Goal: Task Accomplishment & Management: Use online tool/utility

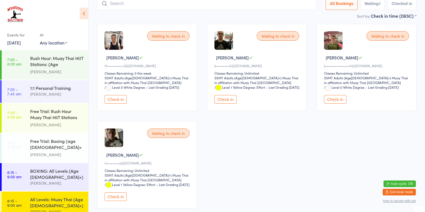
scroll to position [42, 0]
click at [114, 201] on button "Check in" at bounding box center [116, 197] width 22 height 9
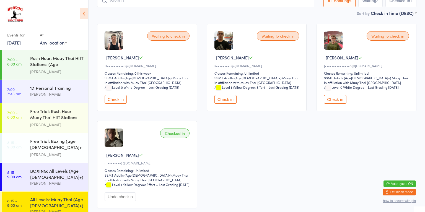
click at [63, 171] on div "BOXING: All Levels (Age [DEMOGRAPHIC_DATA]+)" at bounding box center [56, 174] width 53 height 12
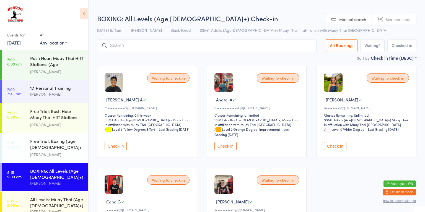
click at [339, 148] on button "Check in" at bounding box center [335, 146] width 22 height 9
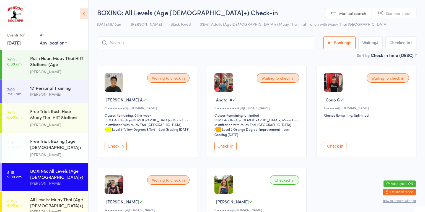
click at [227, 146] on button "Check in" at bounding box center [226, 146] width 22 height 9
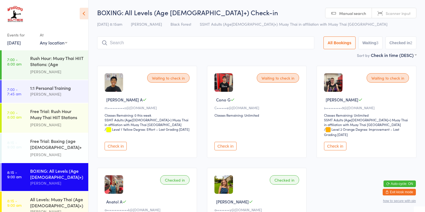
click at [40, 204] on div "All Levels: Muay Thai (Age [DEMOGRAPHIC_DATA]+)" at bounding box center [56, 203] width 53 height 12
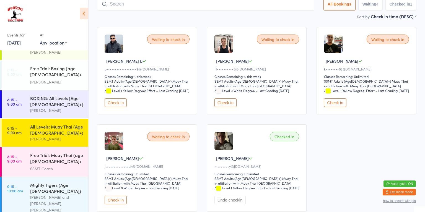
scroll to position [73, 0]
click at [50, 154] on div "Free Trial: Muay Thai (age [DEMOGRAPHIC_DATA]+ years)" at bounding box center [56, 159] width 53 height 14
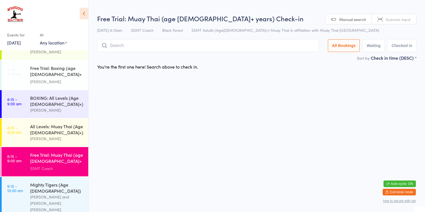
click at [55, 147] on div "Free Trial: Muay Thai (age [DEMOGRAPHIC_DATA]+ years) SSMT Coach" at bounding box center [59, 161] width 58 height 29
click at [56, 139] on div "[PERSON_NAME]" at bounding box center [56, 139] width 53 height 6
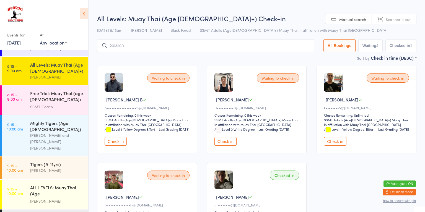
scroll to position [135, 0]
click at [59, 185] on div "ALL LEVELS: Muay Thai (Age [DEMOGRAPHIC_DATA]+)" at bounding box center [56, 192] width 53 height 14
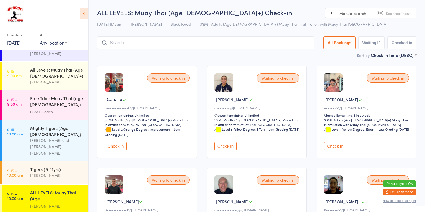
scroll to position [130, 0]
click at [51, 105] on div "Free Trial: Muay Thai (age [DEMOGRAPHIC_DATA]+ years)" at bounding box center [56, 103] width 53 height 14
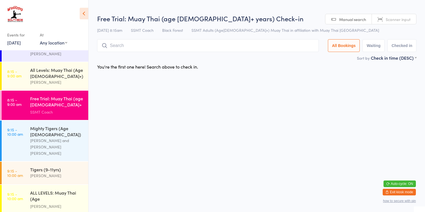
click at [62, 72] on div "All Levels: Muay Thai (Age [DEMOGRAPHIC_DATA]+)" at bounding box center [56, 73] width 53 height 12
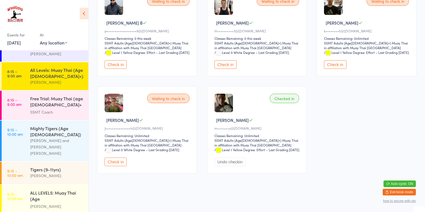
scroll to position [83, 0]
click at [119, 163] on button "Check in" at bounding box center [116, 162] width 22 height 9
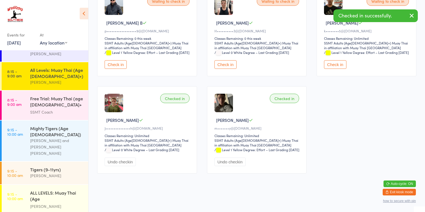
click at [14, 192] on time "9:15 - 10:00 am" at bounding box center [15, 196] width 16 height 9
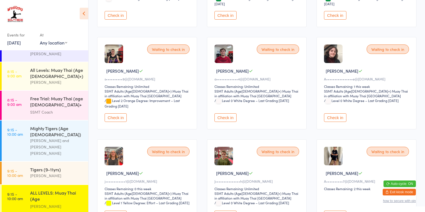
scroll to position [288, 0]
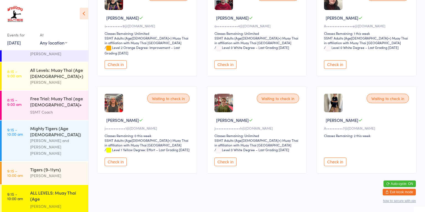
click at [231, 159] on button "Check in" at bounding box center [226, 162] width 22 height 9
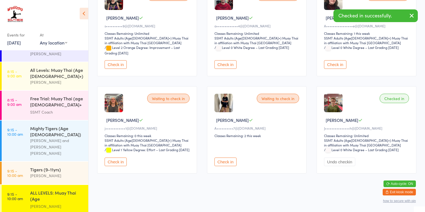
click at [51, 79] on div "[PERSON_NAME]" at bounding box center [56, 82] width 53 height 6
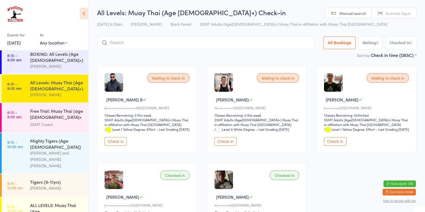
scroll to position [114, 0]
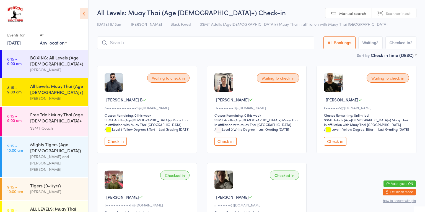
click at [42, 61] on div "BOXING: All Levels (Age [DEMOGRAPHIC_DATA]+)" at bounding box center [56, 61] width 53 height 12
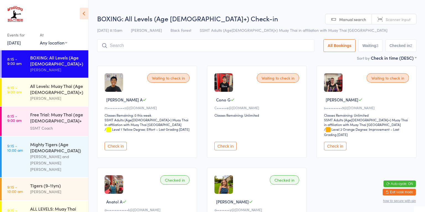
click at [329, 145] on button "Check in" at bounding box center [335, 146] width 22 height 9
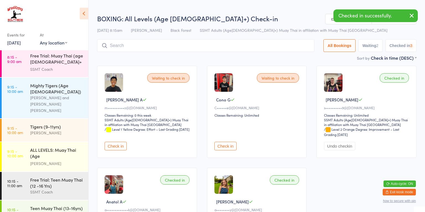
scroll to position [173, 0]
click at [21, 148] on time "9:15 - 10:00 am" at bounding box center [15, 152] width 16 height 9
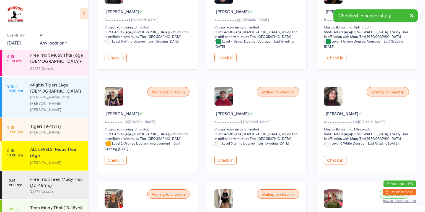
scroll to position [195, 0]
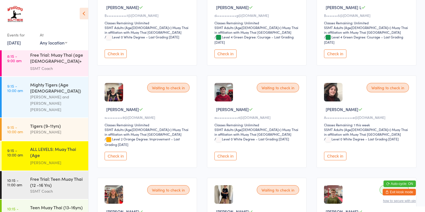
click at [112, 152] on button "Check in" at bounding box center [116, 156] width 22 height 9
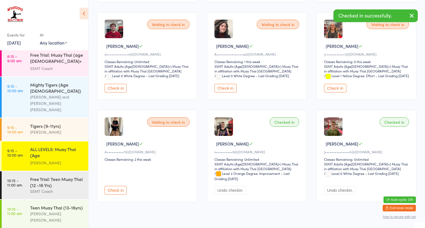
scroll to position [272, 0]
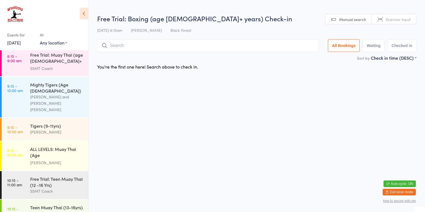
click at [55, 146] on div "ALL LEVELS: Muay Thai (Age [DEMOGRAPHIC_DATA]+)" at bounding box center [56, 153] width 53 height 14
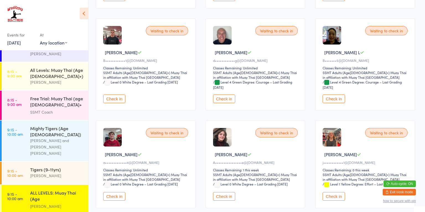
scroll to position [125, 0]
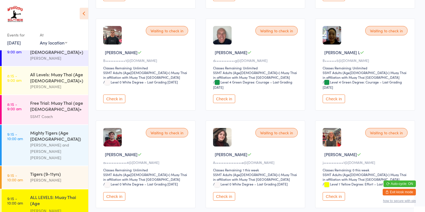
click at [56, 79] on div "All Levels: Muay Thai (Age [DEMOGRAPHIC_DATA]+)" at bounding box center [56, 77] width 53 height 12
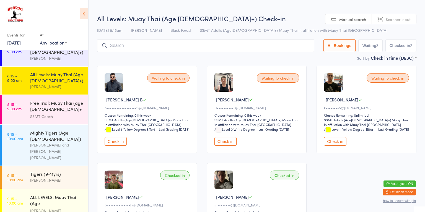
click at [224, 146] on button "Check in" at bounding box center [226, 141] width 22 height 9
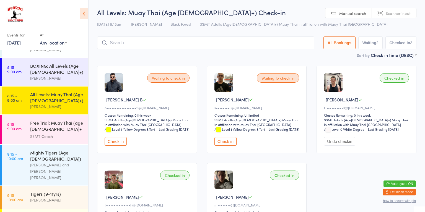
scroll to position [107, 0]
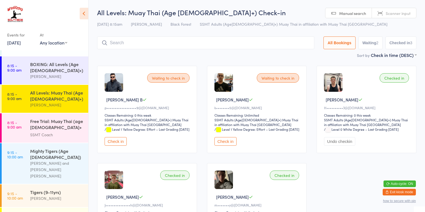
click at [57, 68] on div "BOXING: All Levels (Age [DEMOGRAPHIC_DATA]+)" at bounding box center [56, 67] width 53 height 12
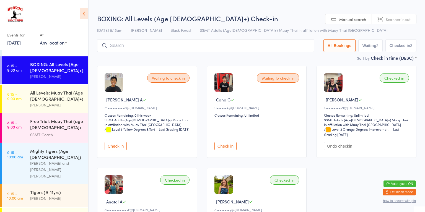
click at [225, 144] on button "Check in" at bounding box center [226, 146] width 22 height 9
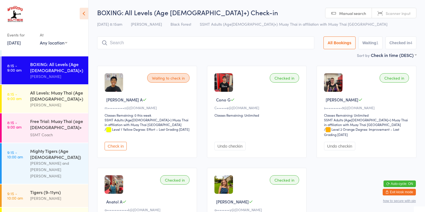
click at [67, 97] on div "All Levels: Muay Thai (Age [DEMOGRAPHIC_DATA]+)" at bounding box center [56, 96] width 53 height 12
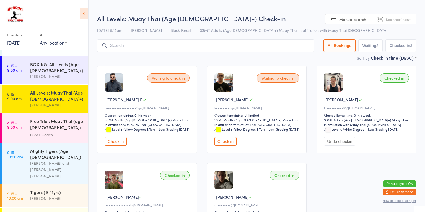
click at [118, 146] on button "Check in" at bounding box center [116, 141] width 22 height 9
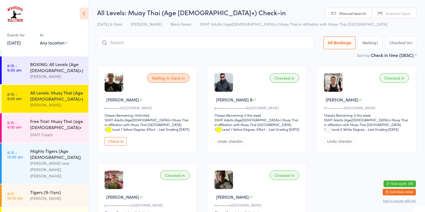
click at [59, 127] on div "Free Trial: Muay Thai (age [DEMOGRAPHIC_DATA]+ years)" at bounding box center [56, 125] width 53 height 14
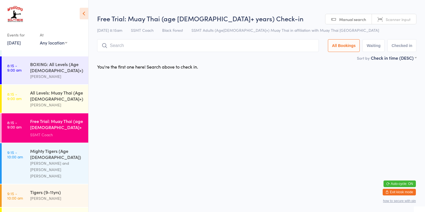
click at [61, 160] on div "[PERSON_NAME] and [PERSON_NAME] [PERSON_NAME]" at bounding box center [56, 169] width 53 height 19
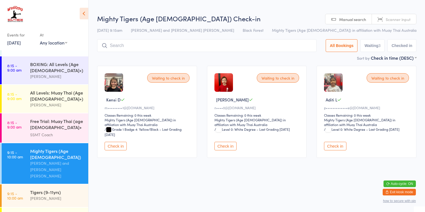
click at [59, 69] on div "BOXING: All Levels (Age [DEMOGRAPHIC_DATA]+)" at bounding box center [56, 67] width 53 height 12
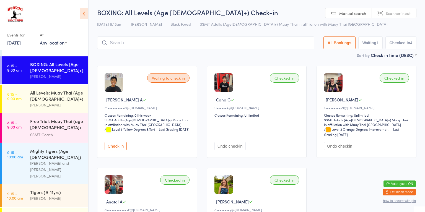
click at [64, 85] on div "All Levels: Muay Thai (Age [DEMOGRAPHIC_DATA]+) [PERSON_NAME]" at bounding box center [59, 99] width 58 height 28
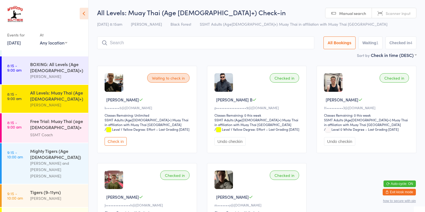
click at [63, 79] on div "BOXING: All Levels (Age [DEMOGRAPHIC_DATA]+) [PERSON_NAME]" at bounding box center [59, 70] width 58 height 28
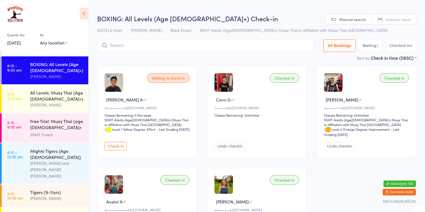
click at [75, 90] on div "All Levels: Muay Thai (Age [DEMOGRAPHIC_DATA]+)" at bounding box center [56, 96] width 53 height 12
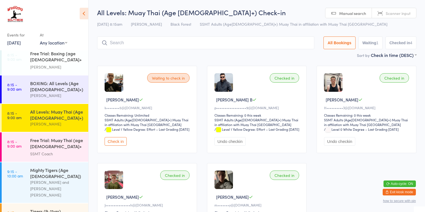
scroll to position [82, 0]
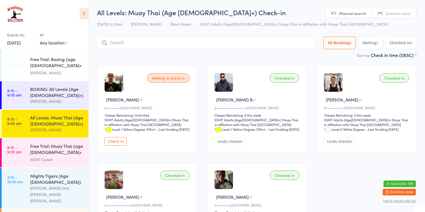
click at [30, 95] on div "BOXING: All Levels (Age [DEMOGRAPHIC_DATA]+)" at bounding box center [56, 92] width 53 height 12
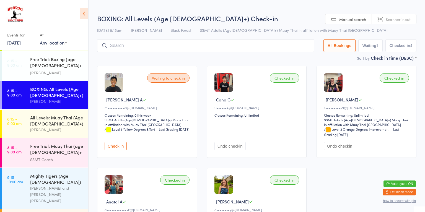
click at [118, 147] on button "Check in" at bounding box center [116, 146] width 22 height 9
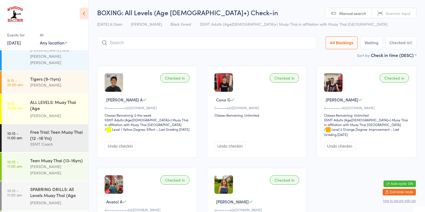
scroll to position [223, 0]
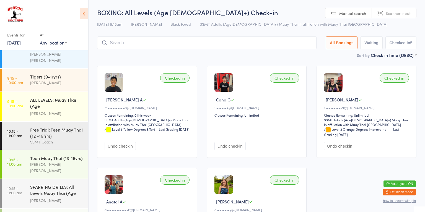
click at [20, 151] on link "10:15 - 11:00 am Teen Muay Thai (13-16yrs) [PERSON_NAME] [PERSON_NAME]" at bounding box center [45, 165] width 87 height 28
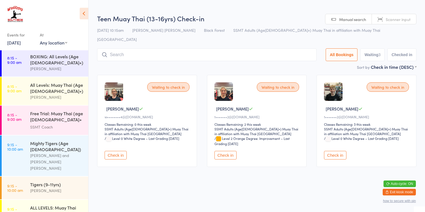
scroll to position [114, 0]
click at [27, 97] on link "8:15 - 9:00 am All Levels: Muay Thai (Age [DEMOGRAPHIC_DATA]+) [PERSON_NAME]" at bounding box center [45, 92] width 87 height 28
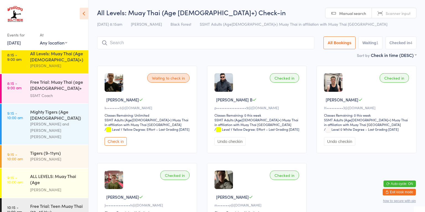
scroll to position [147, 0]
click at [37, 172] on div "ALL LEVELS: Muay Thai (Age [DEMOGRAPHIC_DATA]+)" at bounding box center [56, 179] width 53 height 14
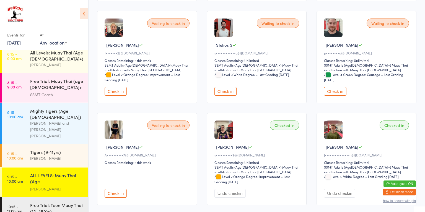
scroll to position [390, 0]
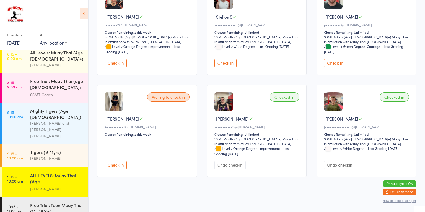
click at [331, 61] on button "Check in" at bounding box center [335, 63] width 22 height 9
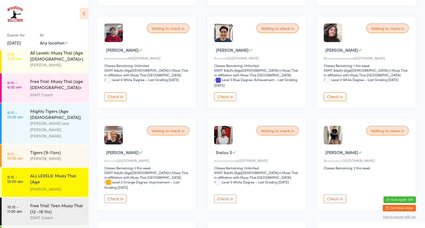
scroll to position [253, 0]
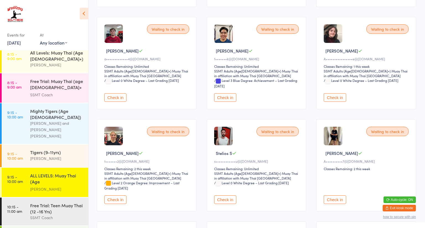
click at [329, 195] on button "Check in" at bounding box center [335, 199] width 22 height 9
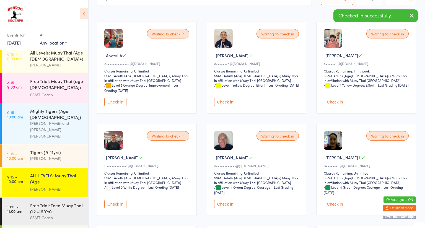
scroll to position [0, 0]
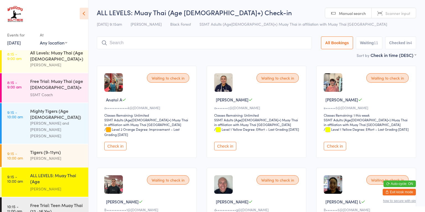
click at [118, 145] on button "Check in" at bounding box center [115, 146] width 22 height 9
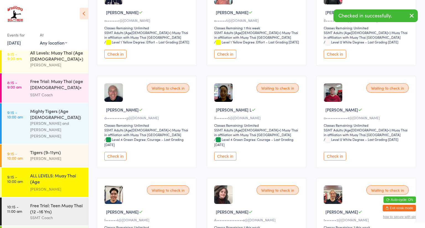
scroll to position [90, 0]
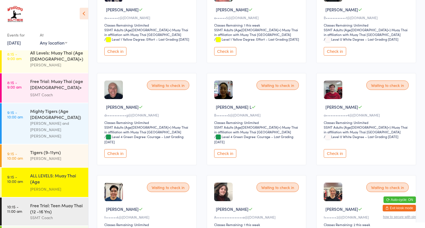
click at [58, 120] on div "[PERSON_NAME] and [PERSON_NAME] [PERSON_NAME]" at bounding box center [56, 129] width 53 height 19
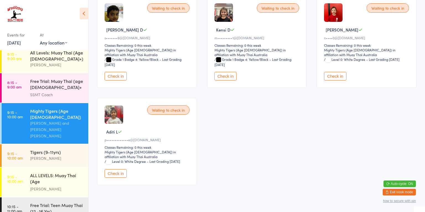
scroll to position [81, 0]
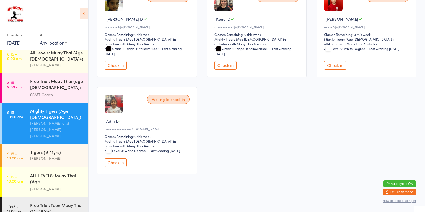
click at [39, 186] on div "[PERSON_NAME]" at bounding box center [56, 189] width 53 height 6
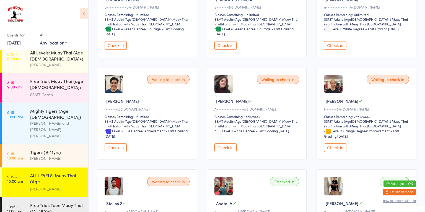
scroll to position [198, 0]
click at [117, 150] on button "Check in" at bounding box center [116, 148] width 22 height 9
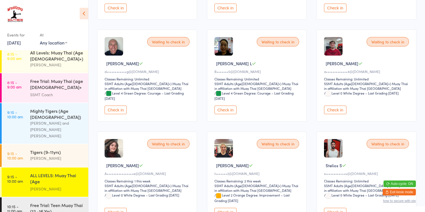
scroll to position [132, 0]
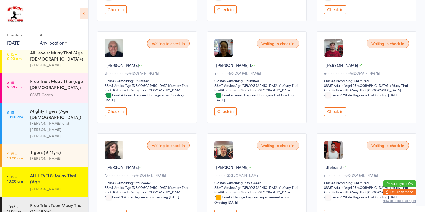
click at [115, 116] on button "Check in" at bounding box center [116, 111] width 22 height 9
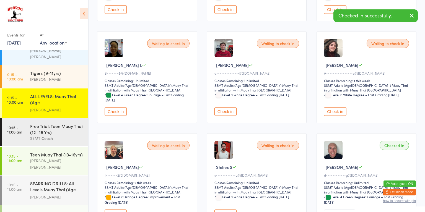
scroll to position [225, 0]
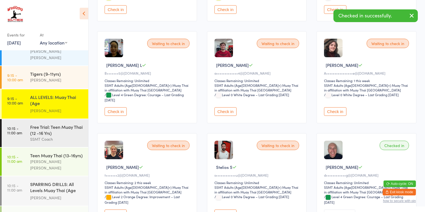
click at [56, 181] on div "SPARRING DRILLS: All Levels Muay Thai (Age [DEMOGRAPHIC_DATA]+)" at bounding box center [56, 188] width 53 height 14
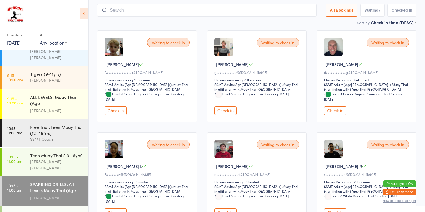
scroll to position [38, 0]
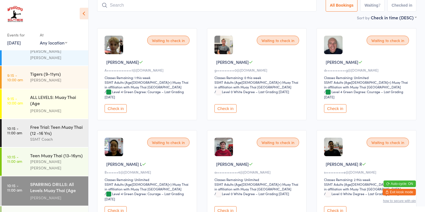
click at [340, 109] on button "Check in" at bounding box center [335, 108] width 22 height 9
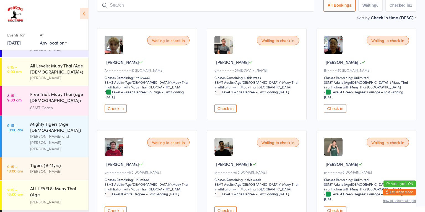
scroll to position [133, 0]
click at [56, 134] on div "[PERSON_NAME] and [PERSON_NAME] [PERSON_NAME]" at bounding box center [56, 143] width 53 height 19
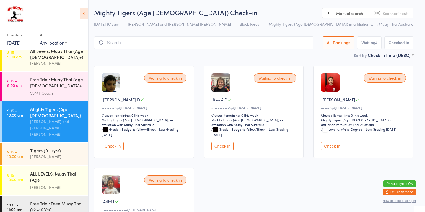
scroll to position [149, 0]
click at [27, 143] on link "9:15 - 10:00 am Tigers (9-11yrs) [PERSON_NAME]" at bounding box center [45, 154] width 87 height 23
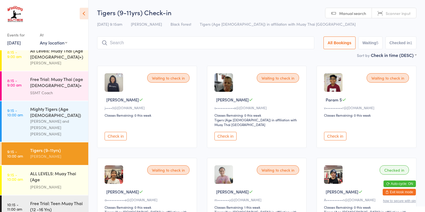
click at [114, 45] on input "search" at bounding box center [205, 43] width 217 height 13
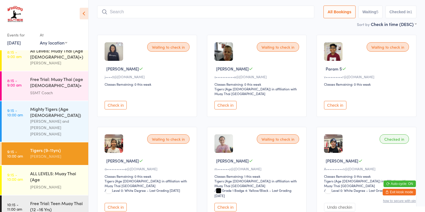
scroll to position [37, 0]
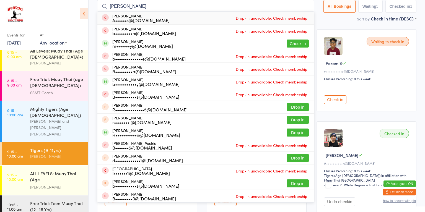
type input "[PERSON_NAME]"
click at [296, 41] on button "Check in" at bounding box center [298, 44] width 22 height 8
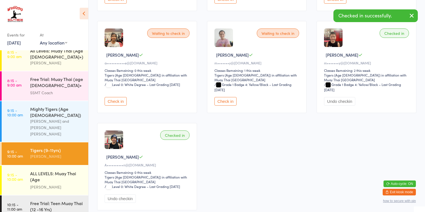
scroll to position [137, 0]
click at [235, 153] on div "Waiting to check in [PERSON_NAME] B j••••0@[DOMAIN_NAME] Classes Remaining: 0 t…" at bounding box center [256, 70] width 329 height 292
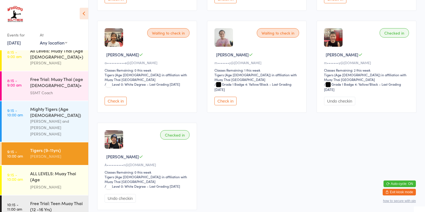
click at [47, 184] on div "[PERSON_NAME]" at bounding box center [56, 187] width 53 height 6
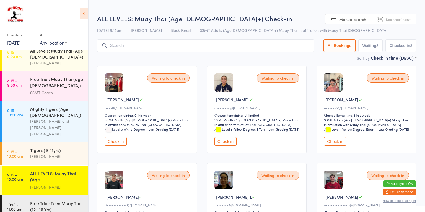
click at [335, 146] on button "Check in" at bounding box center [335, 141] width 22 height 9
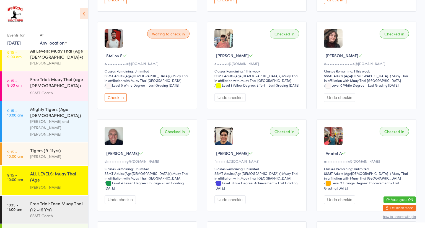
click at [383, 109] on div "Checked in Ariane P A••••••••••••••••e@[DOMAIN_NAME] Classes Remaining: 1 this …" at bounding box center [367, 65] width 100 height 87
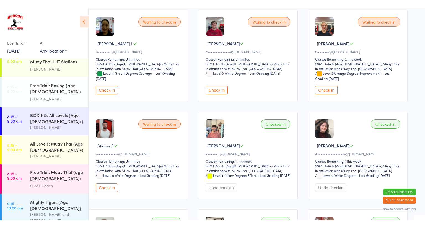
scroll to position [124, 0]
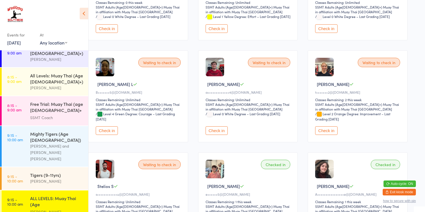
click at [36, 145] on div "[PERSON_NAME] and [PERSON_NAME] [PERSON_NAME]" at bounding box center [56, 152] width 53 height 19
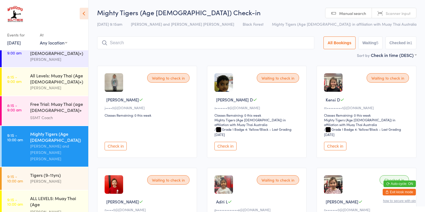
click at [115, 146] on button "Check in" at bounding box center [116, 146] width 22 height 9
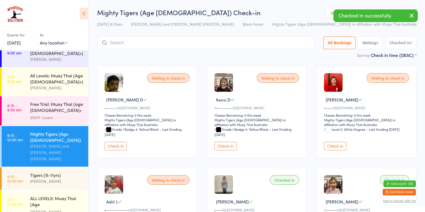
click at [53, 109] on div "Free Trial: Muay Thai (age [DEMOGRAPHIC_DATA]+ years)" at bounding box center [56, 108] width 53 height 14
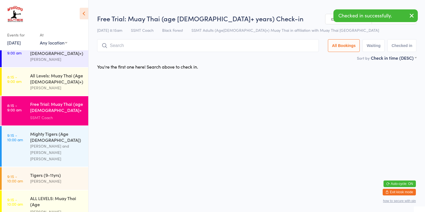
click at [54, 178] on div "[PERSON_NAME]" at bounding box center [56, 181] width 53 height 6
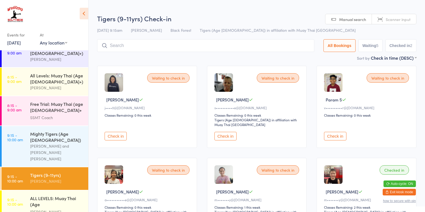
click at [112, 133] on button "Check in" at bounding box center [116, 136] width 22 height 9
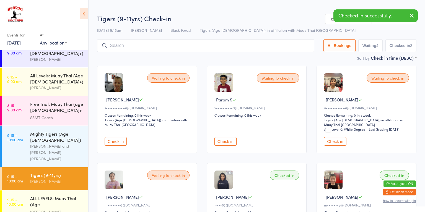
click at [63, 195] on div "ALL LEVELS: Muay Thai (Age [DEMOGRAPHIC_DATA]+)" at bounding box center [56, 202] width 53 height 14
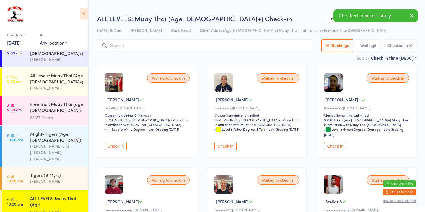
click at [112, 147] on button "Check in" at bounding box center [116, 146] width 22 height 9
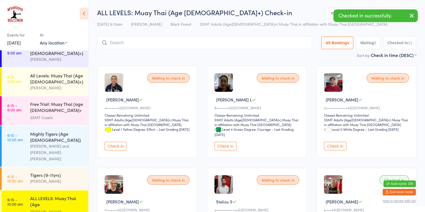
click at [40, 209] on div "[PERSON_NAME]" at bounding box center [56, 212] width 53 height 6
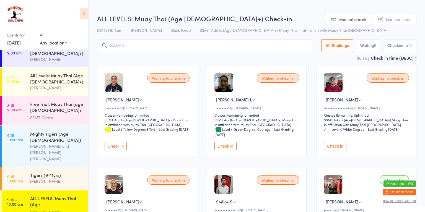
click at [115, 144] on button "Check in" at bounding box center [116, 146] width 22 height 9
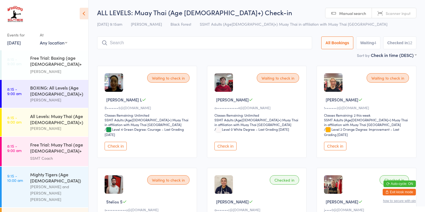
scroll to position [83, 0]
click at [71, 184] on div "[PERSON_NAME] and [PERSON_NAME] [PERSON_NAME]" at bounding box center [56, 193] width 53 height 19
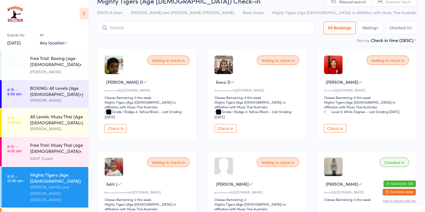
scroll to position [13, 0]
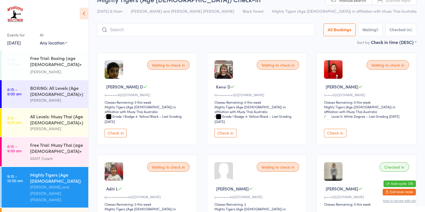
click at [140, 32] on input "search" at bounding box center [205, 30] width 217 height 13
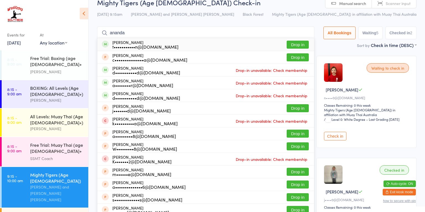
scroll to position [9, 0]
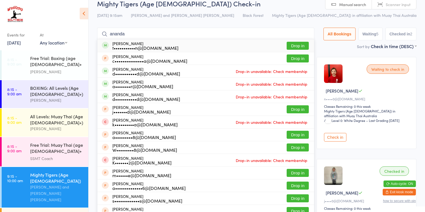
type input "ananda"
click at [297, 46] on button "Drop in" at bounding box center [298, 46] width 22 height 8
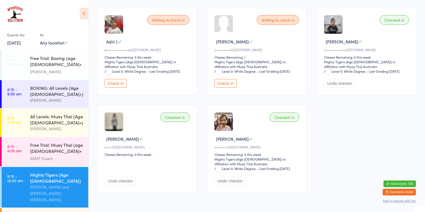
scroll to position [161, 0]
click at [220, 82] on button "Check in" at bounding box center [226, 83] width 22 height 9
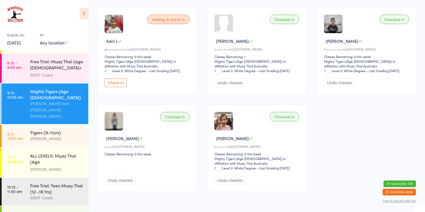
scroll to position [167, 0]
click at [23, 155] on time "9:15 - 10:00 am" at bounding box center [15, 159] width 16 height 9
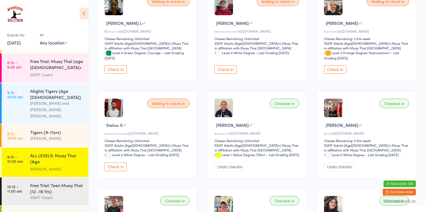
scroll to position [80, 0]
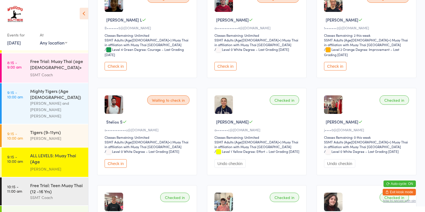
click at [118, 167] on button "Check in" at bounding box center [116, 163] width 22 height 9
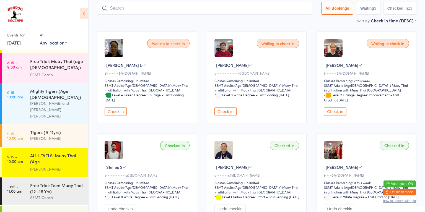
scroll to position [34, 0]
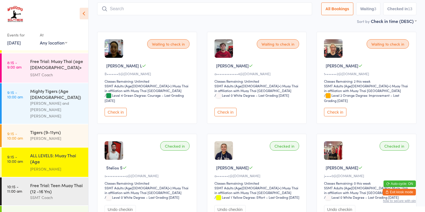
click at [116, 114] on button "Check in" at bounding box center [116, 112] width 22 height 9
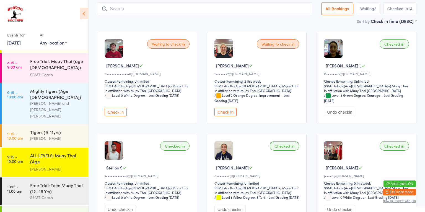
click at [25, 93] on link "9:15 - 10:00 am Mighty Tigers (Age [DEMOGRAPHIC_DATA]) [PERSON_NAME] and [PERSO…" at bounding box center [45, 103] width 87 height 41
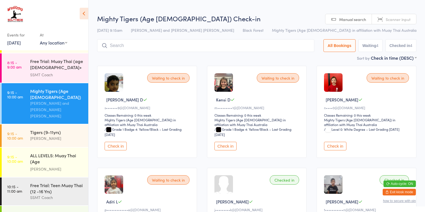
click at [222, 146] on button "Check in" at bounding box center [226, 146] width 22 height 9
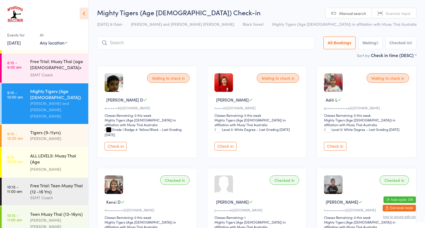
scroll to position [0, 3]
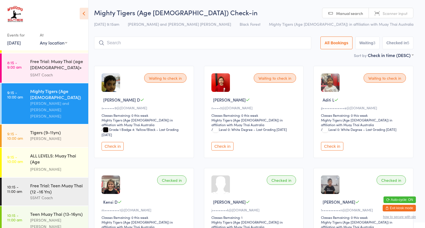
click at [114, 143] on button "Check in" at bounding box center [113, 146] width 22 height 9
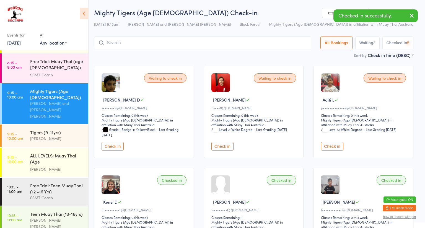
click at [118, 146] on button "Check in" at bounding box center [113, 146] width 22 height 9
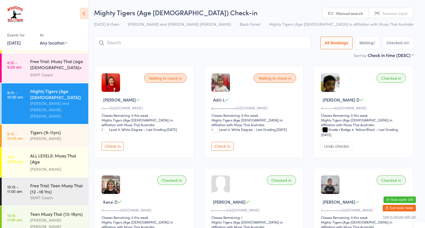
click at [16, 151] on link "9:15 - 10:00 am ALL LEVELS: Muay Thai (Age [DEMOGRAPHIC_DATA]+) [PERSON_NAME]" at bounding box center [45, 162] width 87 height 29
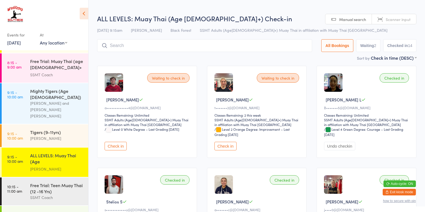
click at [227, 145] on button "Check in" at bounding box center [226, 146] width 22 height 9
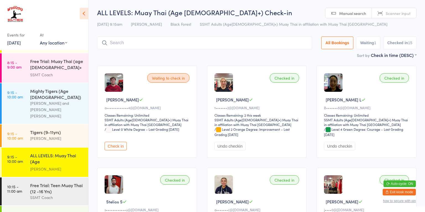
click at [55, 131] on div "Tigers (9-11yrs) [PERSON_NAME]" at bounding box center [59, 136] width 58 height 22
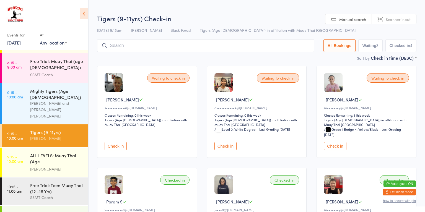
click at [337, 142] on button "Check in" at bounding box center [335, 146] width 22 height 9
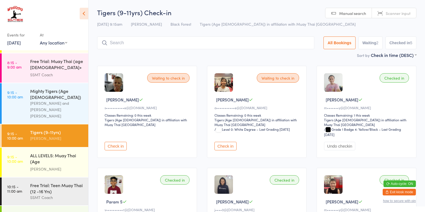
click at [118, 142] on button "Check in" at bounding box center [116, 146] width 22 height 9
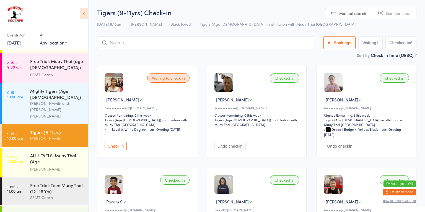
click at [21, 93] on time "9:15 - 10:00 am" at bounding box center [15, 94] width 16 height 9
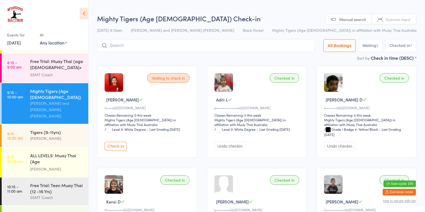
click at [115, 148] on button "Check in" at bounding box center [116, 146] width 22 height 9
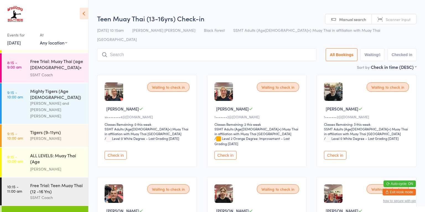
click at [332, 151] on button "Check in" at bounding box center [335, 155] width 22 height 9
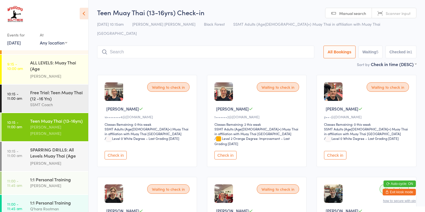
scroll to position [256, 0]
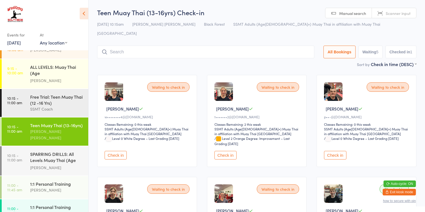
click at [63, 151] on div "SPARRING DRILLS: All Levels Muay Thai (Age [DEMOGRAPHIC_DATA]+)" at bounding box center [56, 158] width 53 height 14
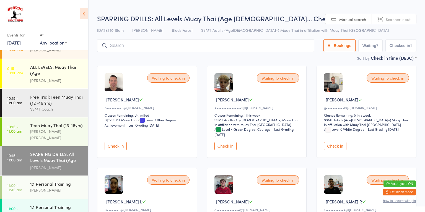
click at [271, 47] on input "search" at bounding box center [205, 45] width 217 height 13
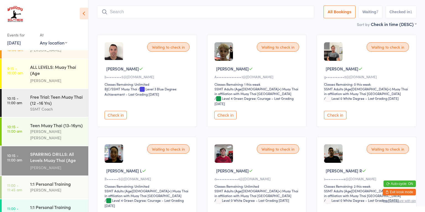
scroll to position [40, 0]
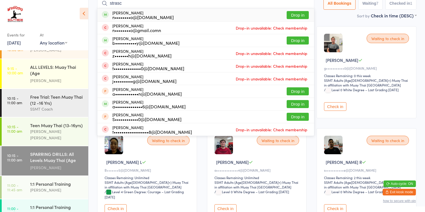
type input "strasc"
click at [301, 15] on button "Drop in" at bounding box center [298, 15] width 22 height 8
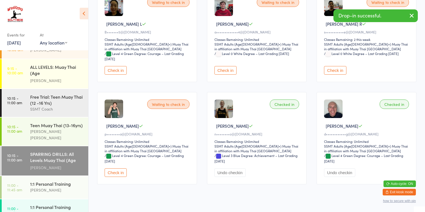
scroll to position [187, 0]
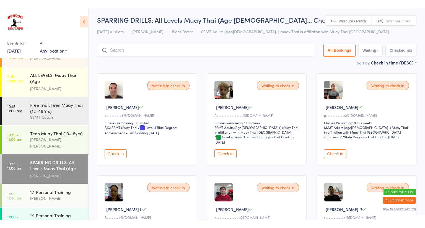
scroll to position [0, 0]
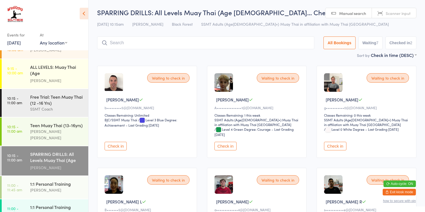
click at [227, 148] on button "Check in" at bounding box center [226, 146] width 22 height 9
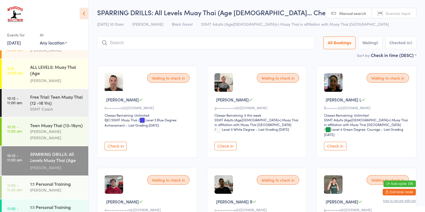
click at [35, 128] on div "[PERSON_NAME] [PERSON_NAME]" at bounding box center [56, 134] width 53 height 13
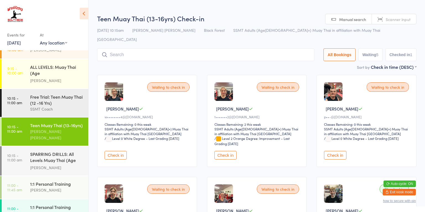
click at [228, 151] on button "Check in" at bounding box center [226, 155] width 22 height 9
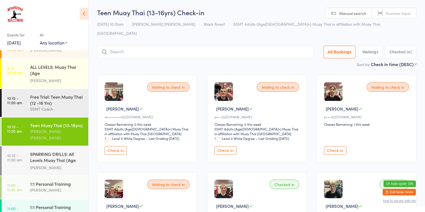
click at [32, 151] on div "SPARRING DRILLS: All Levels Muay Thai (Age [DEMOGRAPHIC_DATA]+)" at bounding box center [56, 158] width 53 height 14
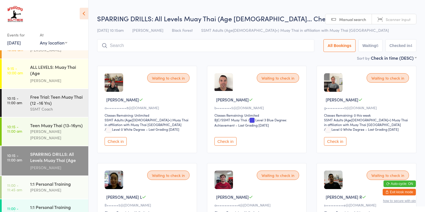
click at [225, 142] on button "Check in" at bounding box center [226, 141] width 22 height 9
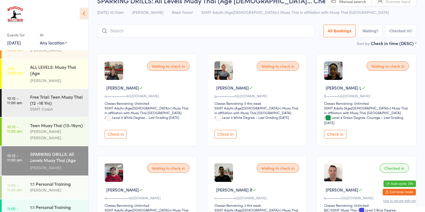
scroll to position [4, 0]
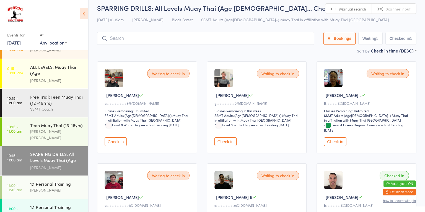
click at [39, 122] on div "Teen Muay Thai (13-16yrs)" at bounding box center [56, 125] width 53 height 6
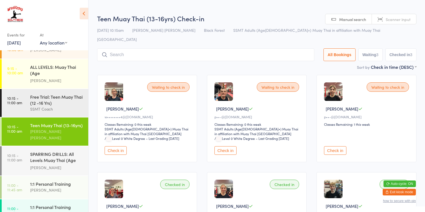
click at [112, 146] on button "Check in" at bounding box center [116, 150] width 22 height 9
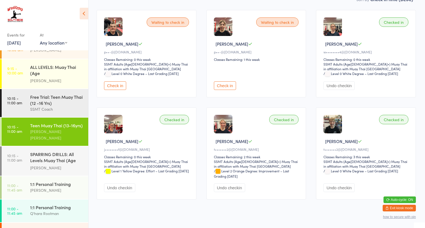
scroll to position [65, 0]
click at [58, 151] on div "SPARRING DRILLS: All Levels Muay Thai (Age [DEMOGRAPHIC_DATA]+)" at bounding box center [56, 158] width 53 height 14
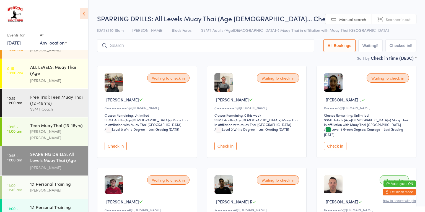
click at [122, 147] on button "Check in" at bounding box center [116, 146] width 22 height 9
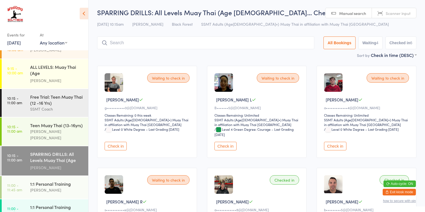
click at [30, 122] on div "Teen Muay Thai (13-16yrs)" at bounding box center [56, 125] width 53 height 6
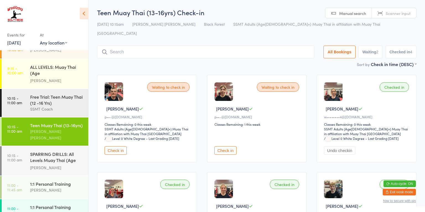
click at [38, 94] on div "Free Trial: Teen Muay Thai (12 -16 Yrs)" at bounding box center [56, 100] width 53 height 12
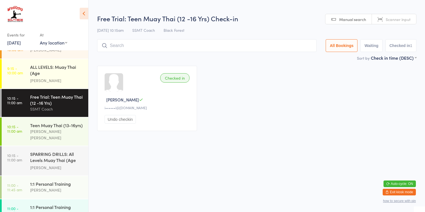
click at [28, 118] on link "10:15 - 11:00 am Teen Muay Thai (13-16yrs) [PERSON_NAME] [PERSON_NAME]" at bounding box center [45, 132] width 87 height 28
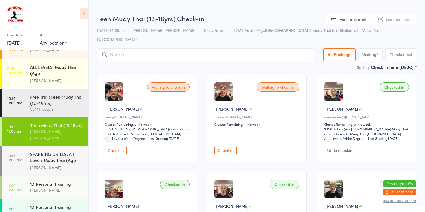
click at [367, 49] on button "Waiting 2" at bounding box center [371, 54] width 24 height 13
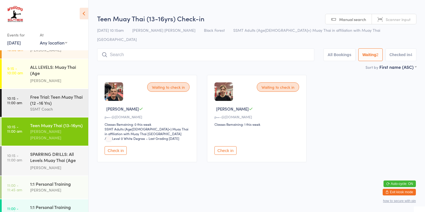
click at [402, 48] on button "Checked in 4" at bounding box center [401, 54] width 31 height 13
select select "5"
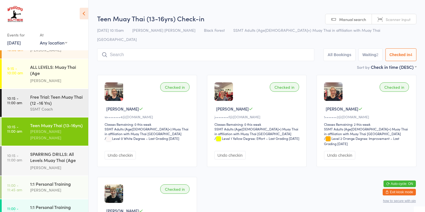
click at [332, 51] on button "All Bookings" at bounding box center [340, 54] width 32 height 13
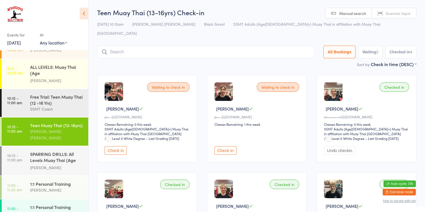
click at [65, 151] on div "SPARRING DRILLS: All Levels Muay Thai (Age [DEMOGRAPHIC_DATA]+)" at bounding box center [56, 158] width 53 height 14
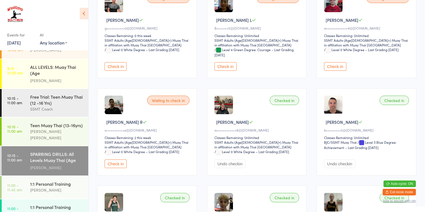
scroll to position [82, 0]
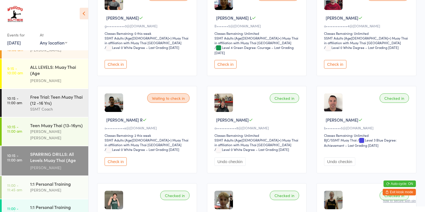
click at [118, 161] on button "Check in" at bounding box center [116, 162] width 22 height 9
click at [28, 118] on link "10:15 - 11:00 am Teen Muay Thai (13-16yrs) [PERSON_NAME] [PERSON_NAME]" at bounding box center [45, 132] width 87 height 28
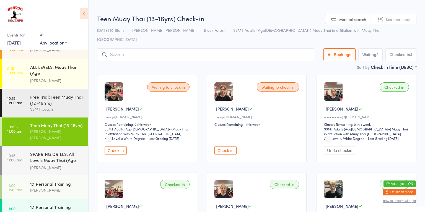
click at [225, 146] on button "Check in" at bounding box center [226, 150] width 22 height 9
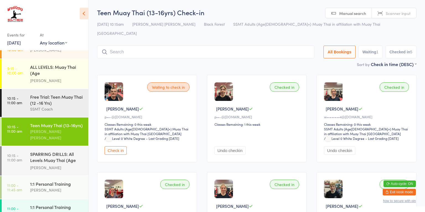
click at [117, 146] on button "Check in" at bounding box center [116, 150] width 22 height 9
click at [47, 151] on div "SPARRING DRILLS: All Levels Muay Thai (Age [DEMOGRAPHIC_DATA]+)" at bounding box center [56, 158] width 53 height 14
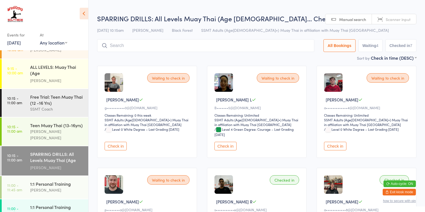
click at [117, 145] on button "Check in" at bounding box center [116, 146] width 22 height 9
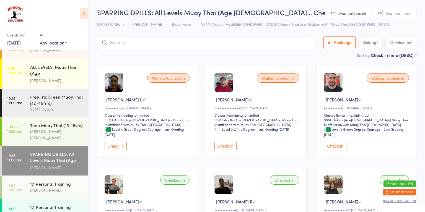
click at [337, 150] on button "Check in" at bounding box center [335, 146] width 22 height 9
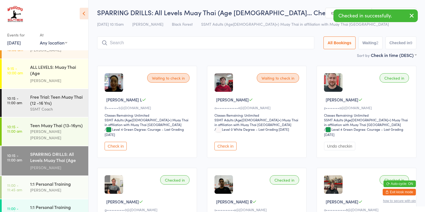
click at [117, 145] on button "Check in" at bounding box center [116, 146] width 22 height 9
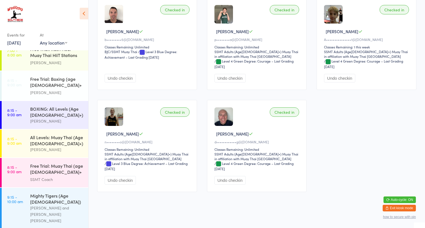
scroll to position [67, 0]
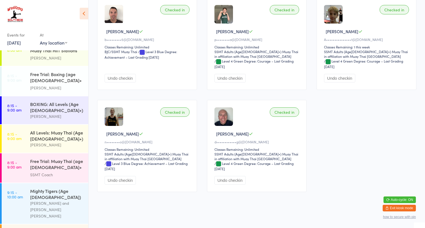
click at [35, 138] on div "All Levels: Muay Thai (Age [DEMOGRAPHIC_DATA]+)" at bounding box center [56, 136] width 53 height 12
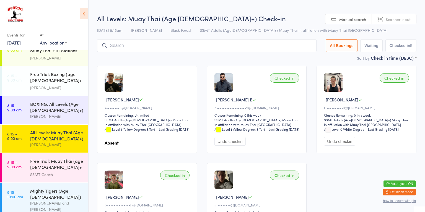
click at [34, 172] on div "SSMT Coach" at bounding box center [56, 175] width 53 height 6
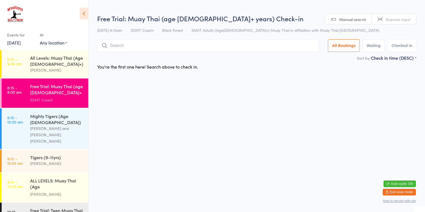
scroll to position [143, 0]
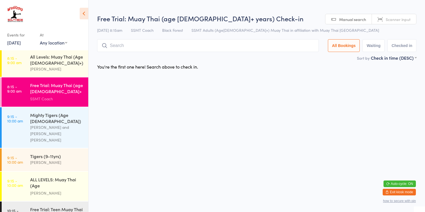
click at [34, 124] on div "[PERSON_NAME] and [PERSON_NAME] [PERSON_NAME]" at bounding box center [56, 133] width 53 height 19
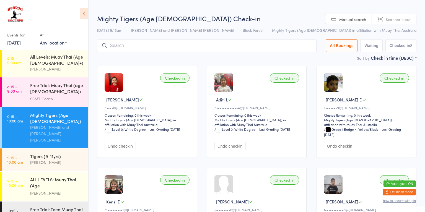
click at [33, 159] on div "[PERSON_NAME]" at bounding box center [56, 162] width 53 height 6
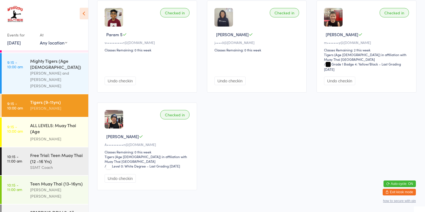
scroll to position [168, 0]
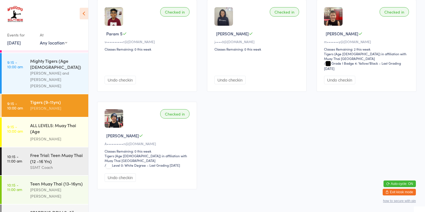
click at [41, 122] on div "ALL LEVELS: Muay Thai (Age [DEMOGRAPHIC_DATA]+)" at bounding box center [56, 129] width 53 height 14
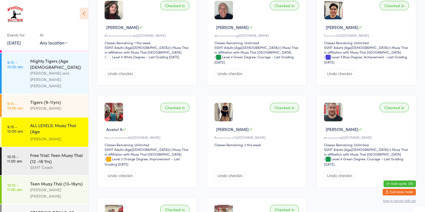
scroll to position [377, 0]
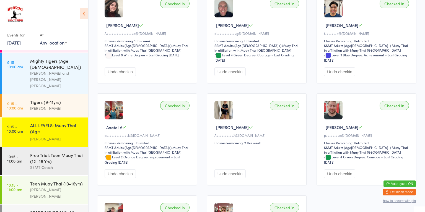
click at [44, 164] on div "SSMT Coach" at bounding box center [56, 167] width 53 height 6
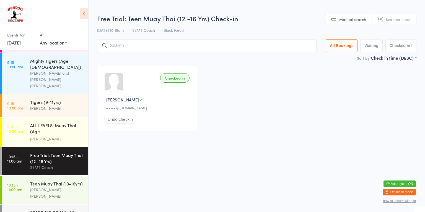
click at [37, 187] on div "[PERSON_NAME] [PERSON_NAME]" at bounding box center [56, 193] width 53 height 13
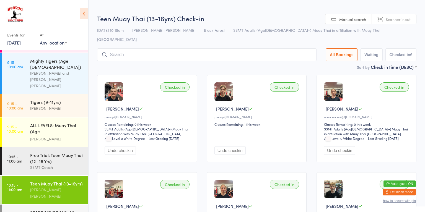
click at [123, 48] on input "search" at bounding box center [207, 54] width 220 height 13
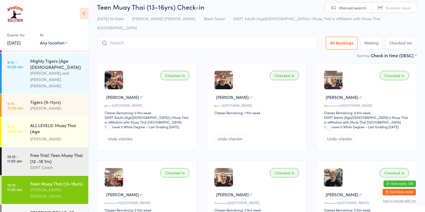
scroll to position [40, 0]
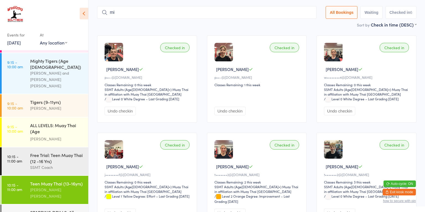
type input "m"
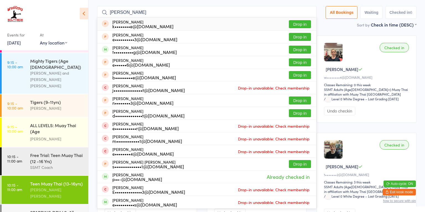
type input "[PERSON_NAME]"
click at [294, 46] on button "Drop in" at bounding box center [300, 50] width 22 height 8
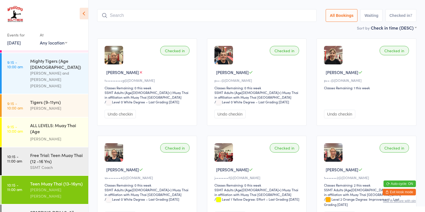
click at [53, 187] on div "[PERSON_NAME] [PERSON_NAME]" at bounding box center [56, 193] width 53 height 13
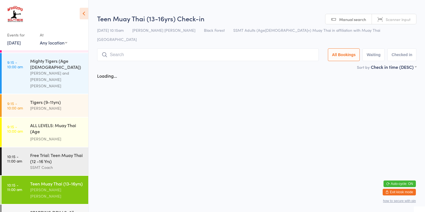
scroll to position [0, 0]
click at [57, 181] on div "Teen Muay Thai (13-16yrs)" at bounding box center [56, 184] width 53 height 6
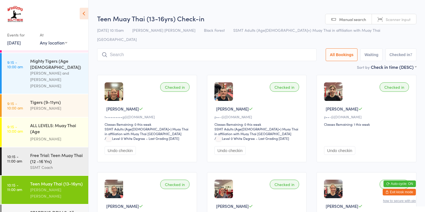
click at [189, 48] on input "search" at bounding box center [207, 54] width 220 height 13
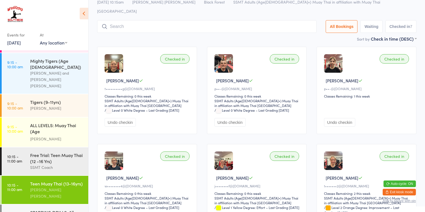
scroll to position [40, 0]
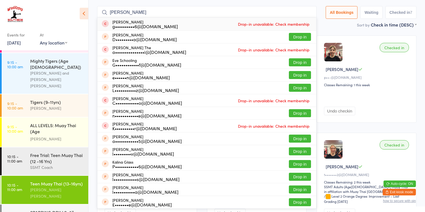
type input "[PERSON_NAME]"
click at [115, 24] on div "g••••••••••6@[DOMAIN_NAME]" at bounding box center [145, 26] width 66 height 4
